Goal: Task Accomplishment & Management: Manage account settings

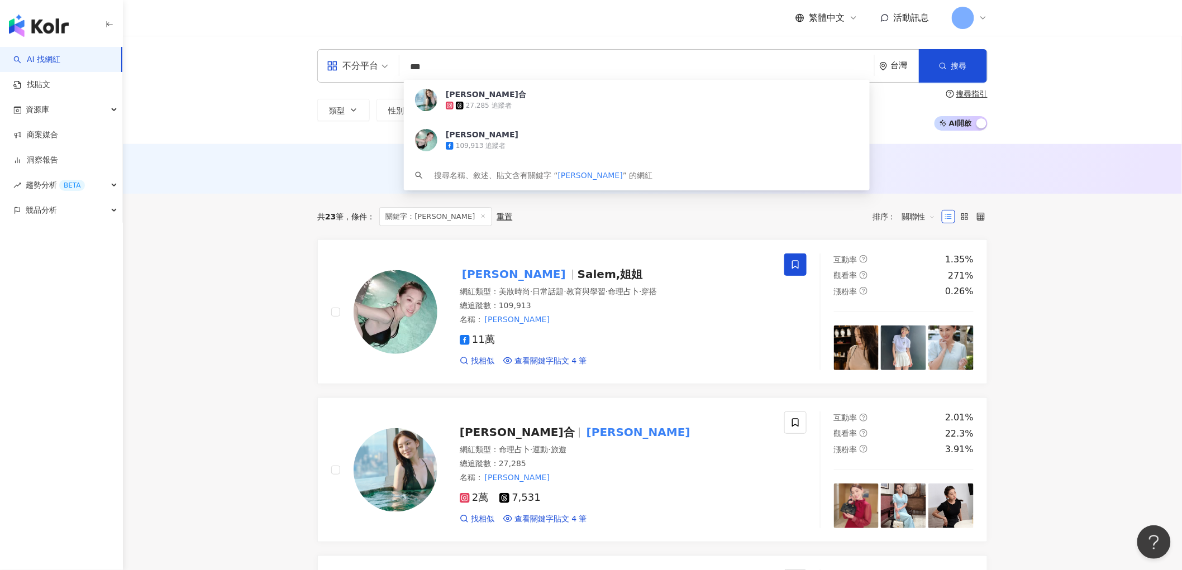
click at [226, 118] on div "不分平台 *** 台灣 搜尋 e92ba31a-ecf9-473d-b267-d2f295f52ded [PERSON_NAME]合 27,285 追蹤者 […" at bounding box center [652, 90] width 1059 height 108
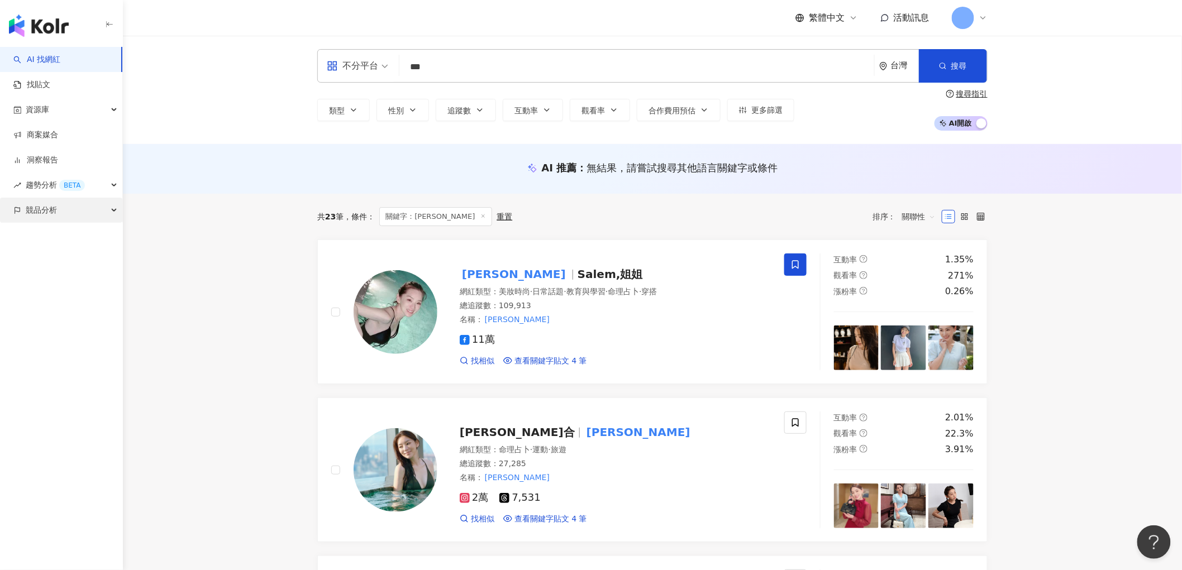
click at [59, 214] on div "競品分析" at bounding box center [61, 210] width 122 height 25
drag, startPoint x: 969, startPoint y: 18, endPoint x: 975, endPoint y: 17, distance: 6.2
click at [973, 17] on span at bounding box center [962, 18] width 22 height 22
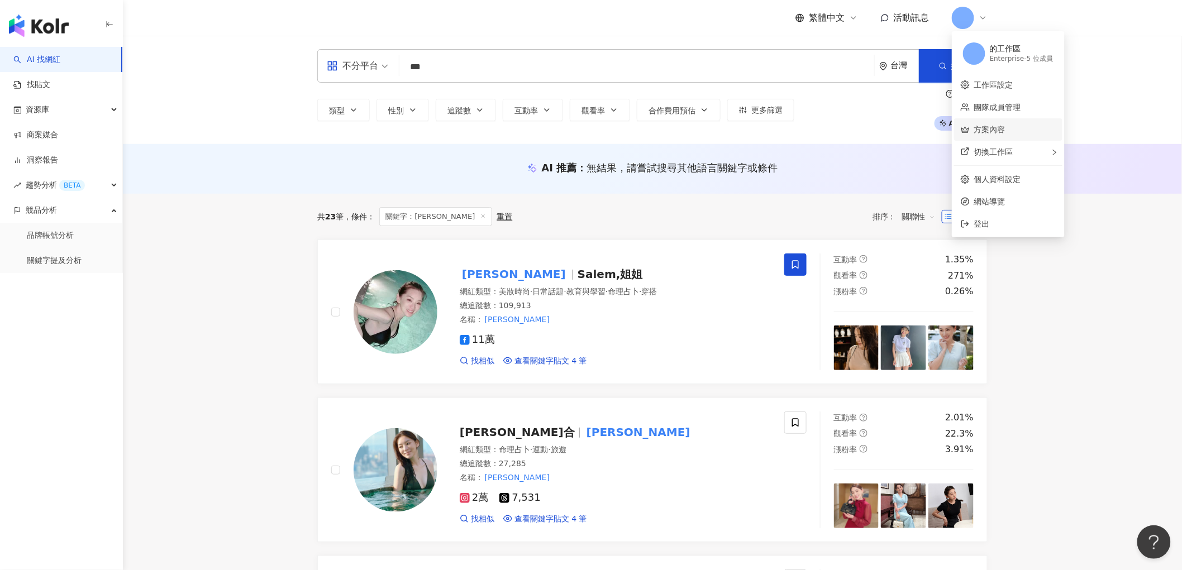
click at [998, 125] on link "方案內容" at bounding box center [989, 129] width 31 height 9
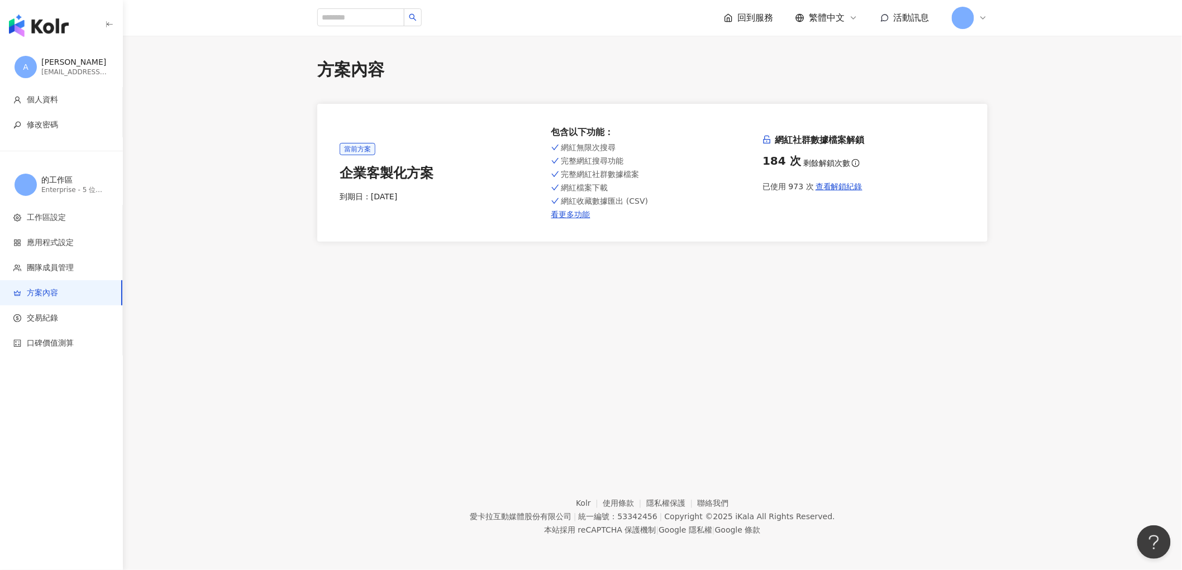
click at [984, 9] on div at bounding box center [969, 18] width 36 height 22
click at [34, 23] on img "button" at bounding box center [39, 26] width 60 height 22
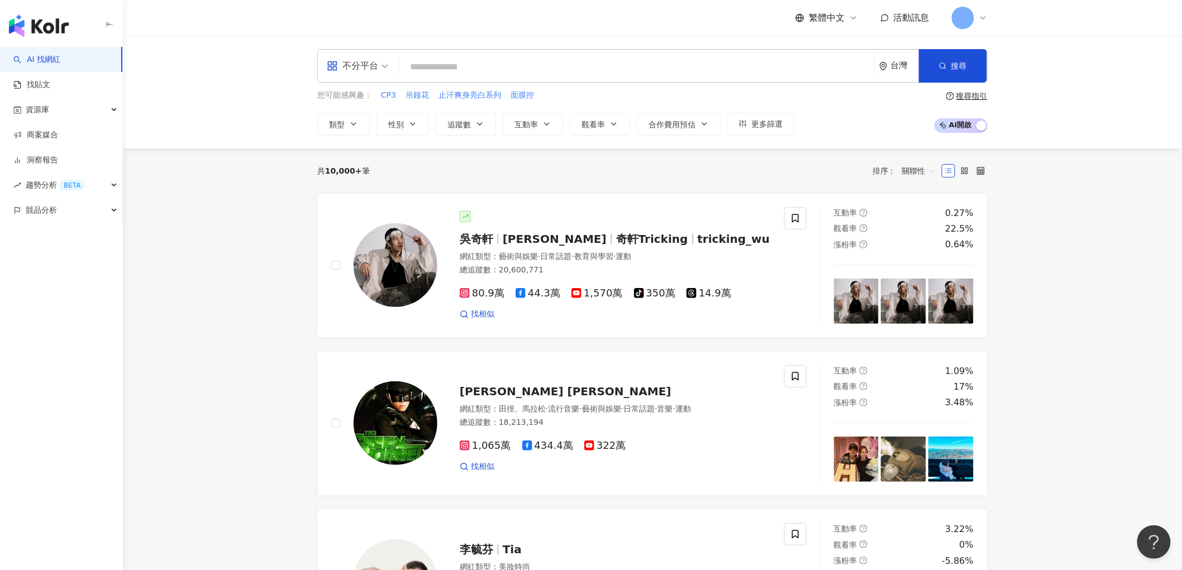
click at [982, 18] on icon at bounding box center [983, 18] width 4 height 2
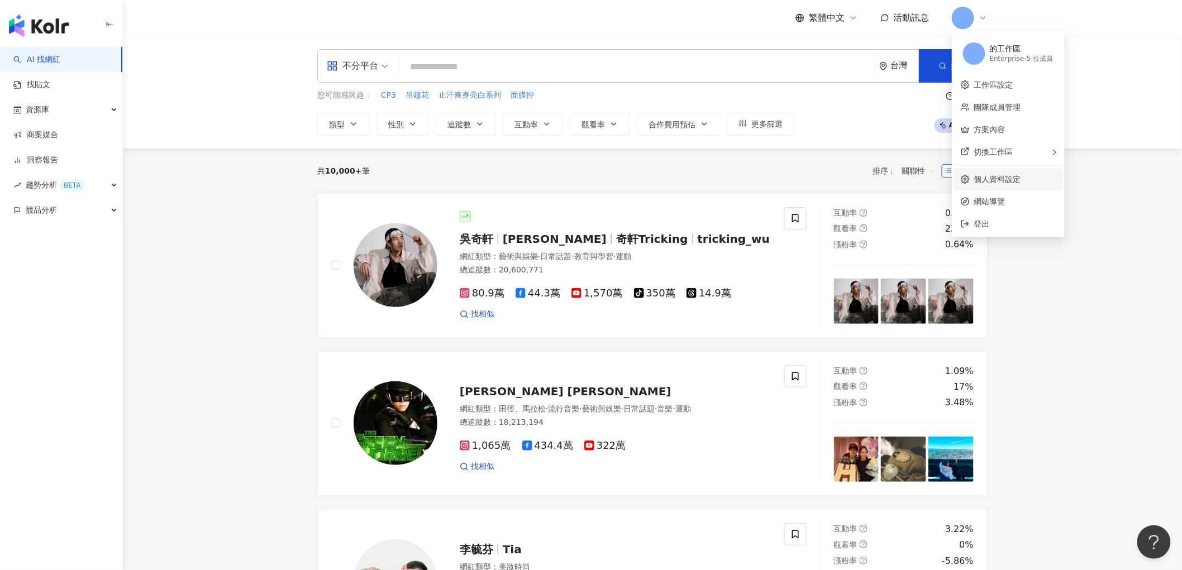
click at [996, 179] on link "個人資料設定" at bounding box center [997, 179] width 47 height 9
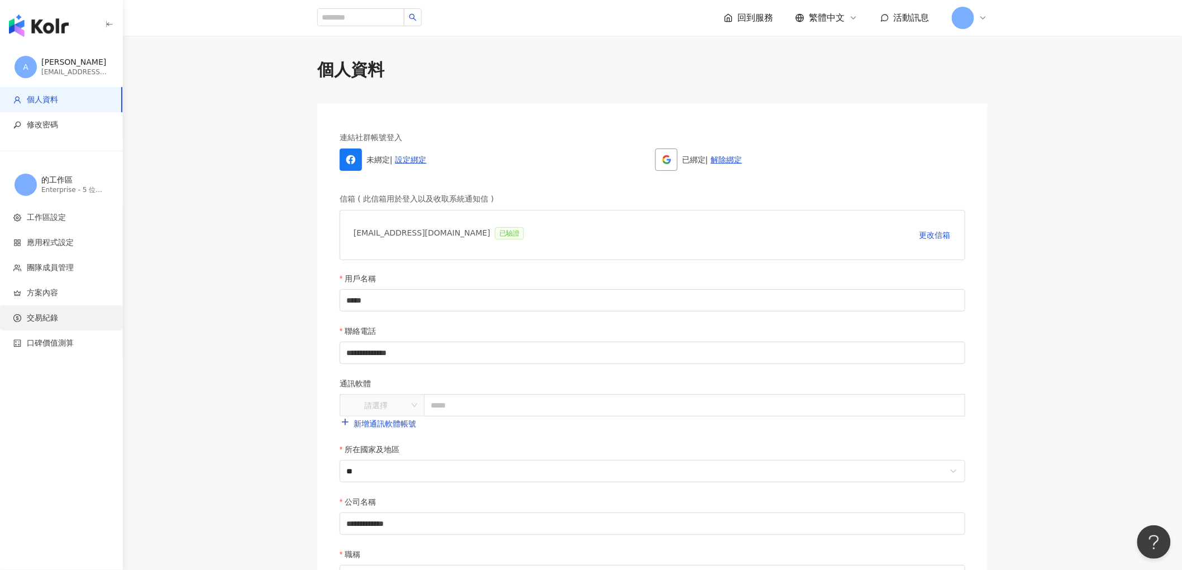
click at [51, 314] on span "交易紀錄" at bounding box center [42, 318] width 31 height 11
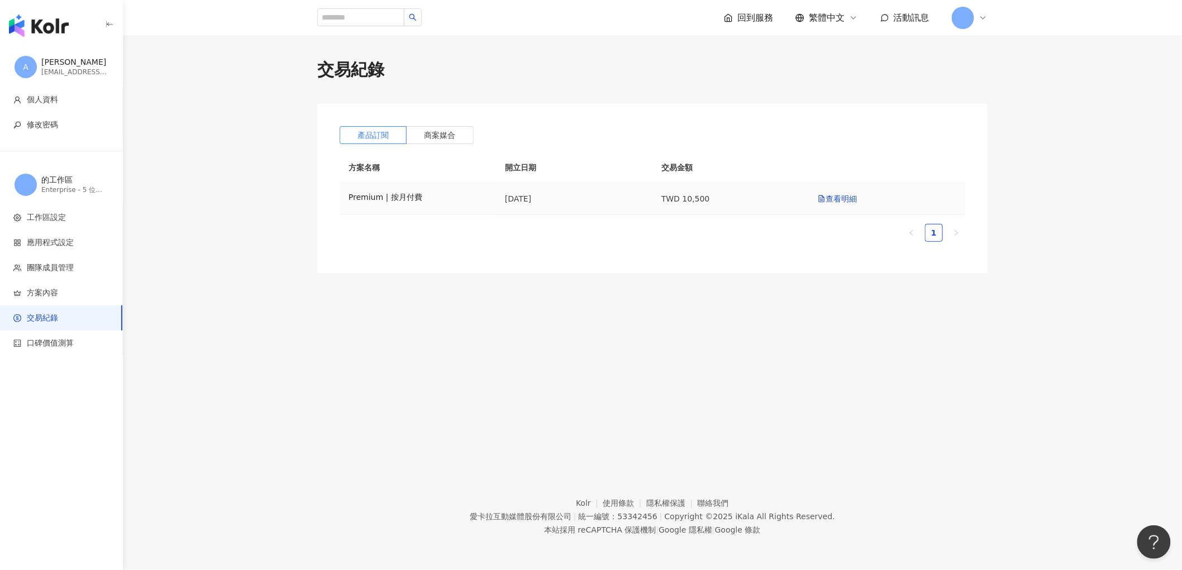
click at [381, 213] on td "Premium | 按月付費" at bounding box center [417, 199] width 156 height 32
click at [821, 202] on icon at bounding box center [822, 198] width 6 height 7
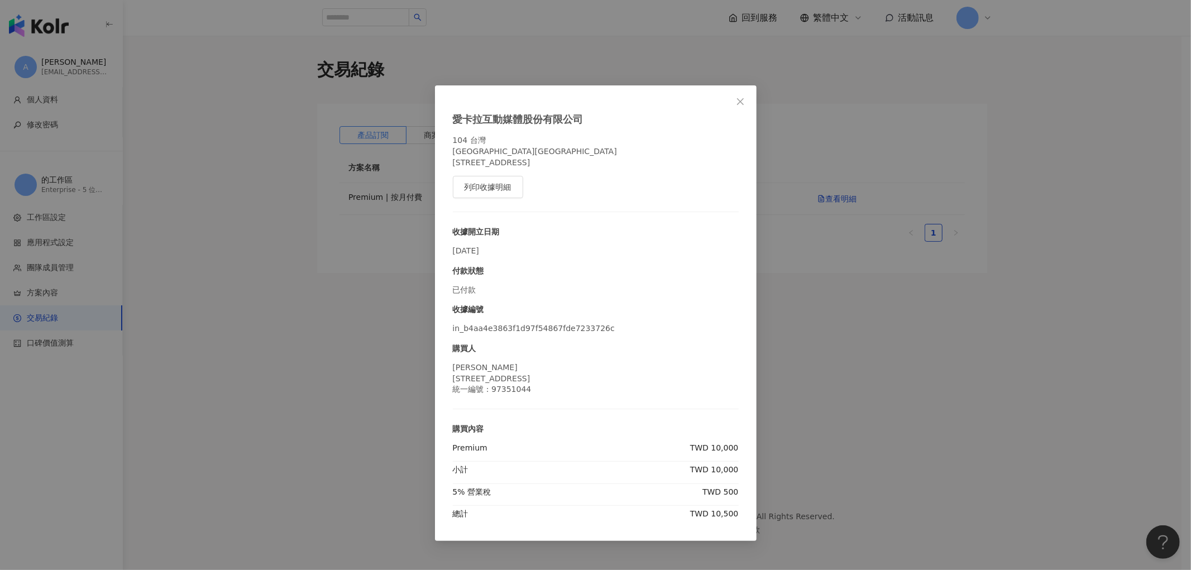
click at [840, 86] on div "愛[PERSON_NAME]互動媒體股份有限公司 104 [STREET_ADDRESS]8樓 列印收據明細 收據開立日期 [DATE] 付款狀態 已付款 收…" at bounding box center [595, 285] width 1191 height 570
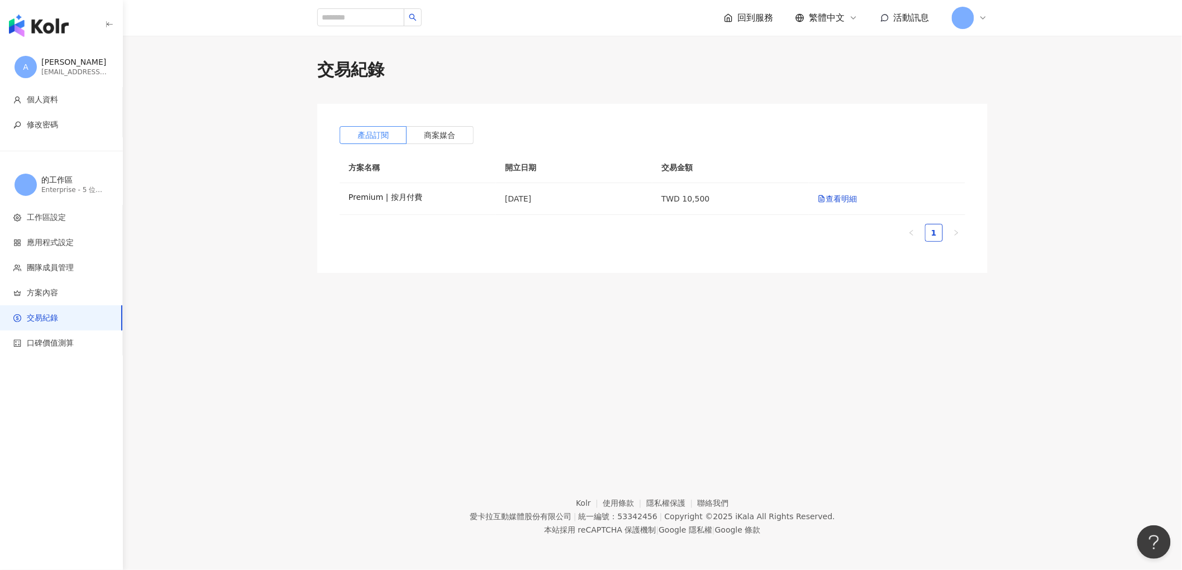
click at [978, 18] on div at bounding box center [969, 18] width 36 height 22
click at [1003, 131] on link "方案內容" at bounding box center [989, 129] width 31 height 9
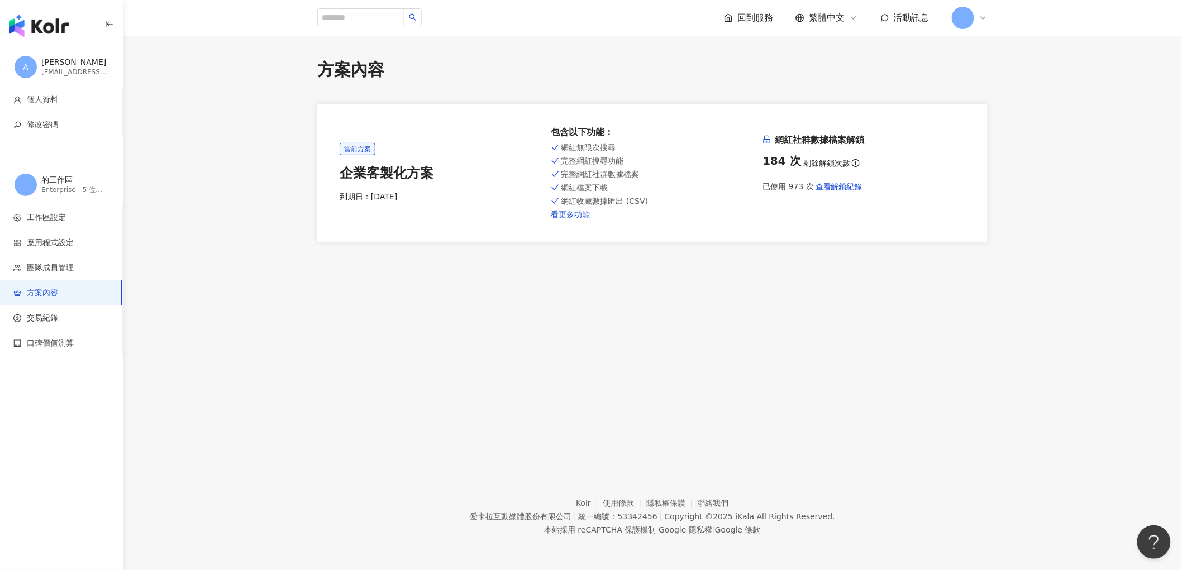
click at [573, 215] on link "看更多功能" at bounding box center [652, 214] width 203 height 9
